Goal: Task Accomplishment & Management: Use online tool/utility

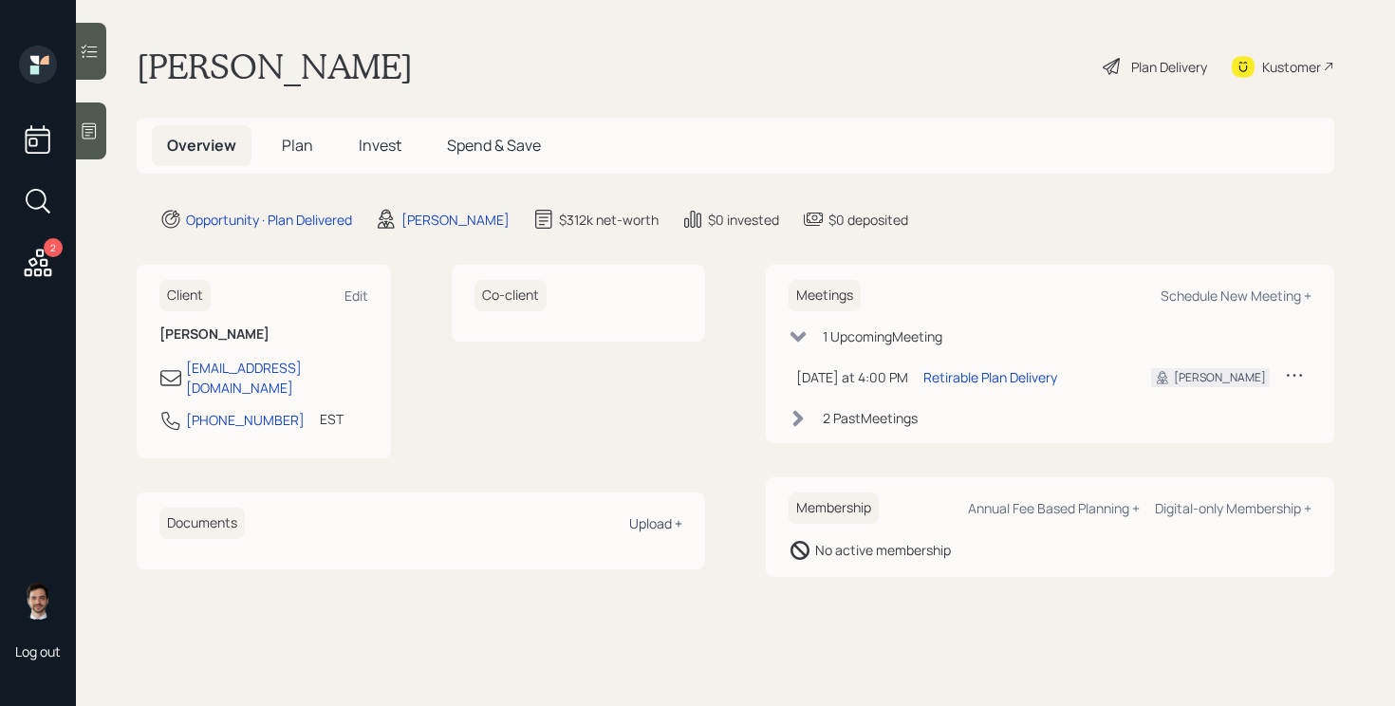
click at [662, 514] on div "Upload +" at bounding box center [655, 523] width 53 height 18
click at [528, 67] on div "[PERSON_NAME] Plan Delivery Kustomer" at bounding box center [735, 67] width 1197 height 42
